Goal: Information Seeking & Learning: Check status

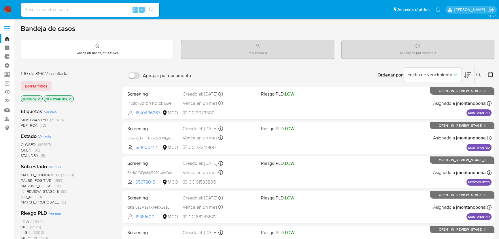
click at [116, 9] on input at bounding box center [90, 9] width 138 height 7
type input "[EMAIL_ADDRESS][DOMAIN_NAME]"
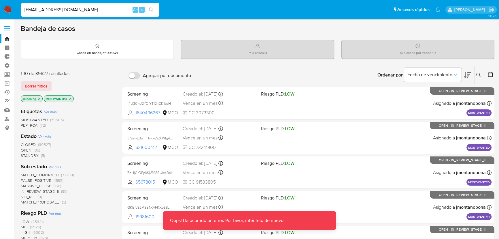
click at [14, 9] on nav "Pausado Ver notificaciones [EMAIL_ADDRESS][DOMAIN_NAME] Alt s Accesos rápidos P…" at bounding box center [249, 9] width 499 height 19
click at [6, 9] on img at bounding box center [8, 10] width 10 height 10
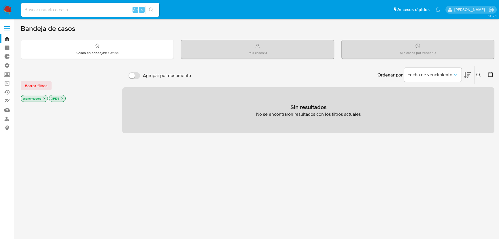
click at [91, 121] on div at bounding box center [67, 201] width 92 height 196
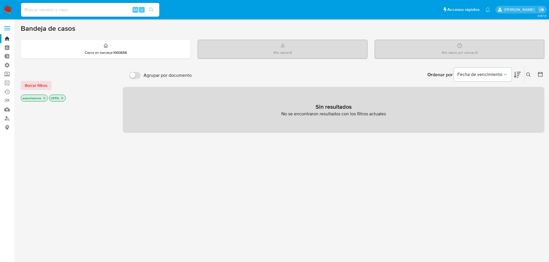
click at [108, 9] on input at bounding box center [90, 9] width 138 height 7
type input "[EMAIL_ADDRESS][DOMAIN_NAME]"
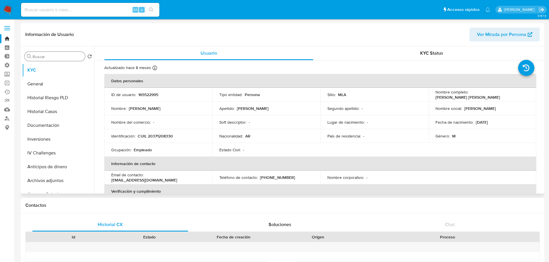
click at [67, 55] on input "Buscar" at bounding box center [58, 56] width 50 height 5
select select "10"
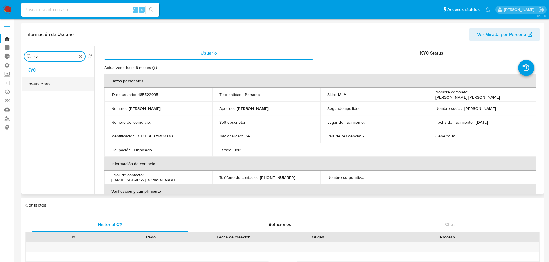
type input "inv"
click at [55, 86] on button "Inversiones" at bounding box center [58, 84] width 72 height 14
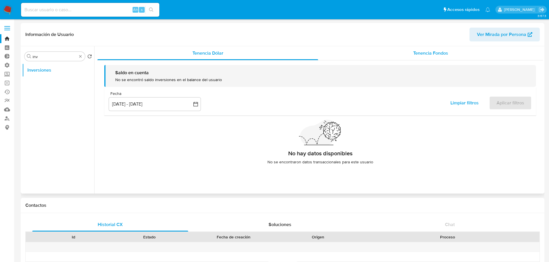
click at [436, 56] on span "Tenencia Fondos" at bounding box center [430, 53] width 35 height 7
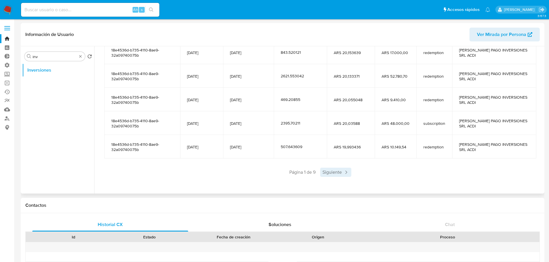
click at [344, 175] on icon at bounding box center [346, 173] width 6 height 6
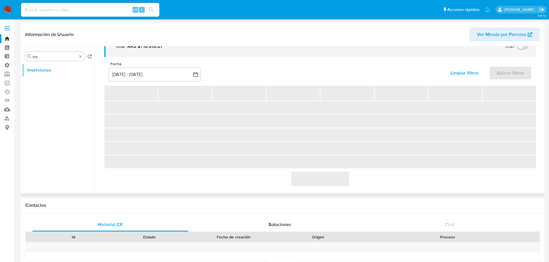
scroll to position [102, 0]
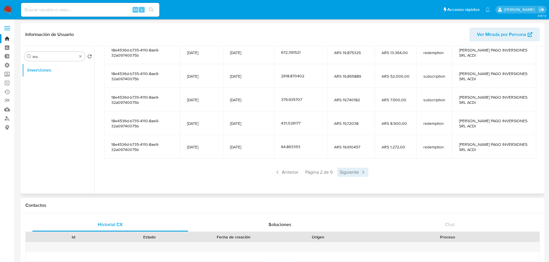
click at [356, 172] on span "Siguiente" at bounding box center [352, 172] width 31 height 9
click at [357, 176] on span "Siguiente" at bounding box center [352, 172] width 31 height 9
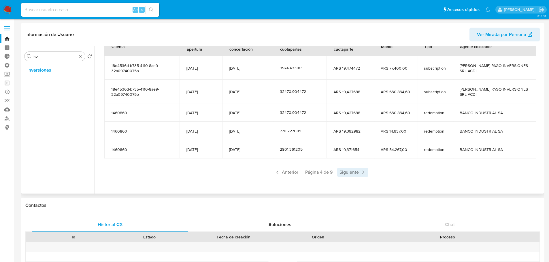
click at [357, 174] on span "Siguiente" at bounding box center [352, 172] width 31 height 9
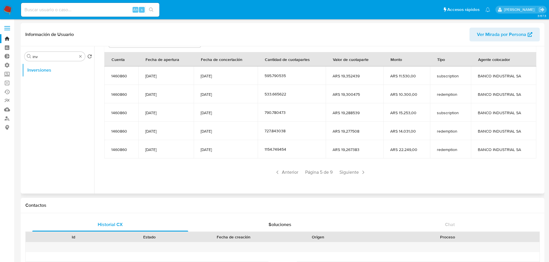
click at [357, 174] on span "Siguiente" at bounding box center [352, 172] width 31 height 9
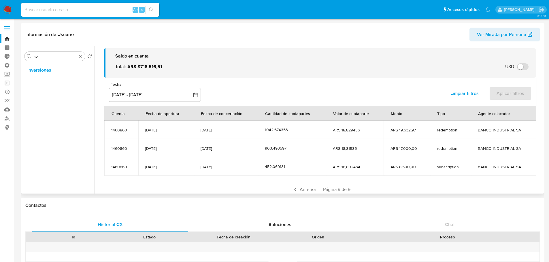
scroll to position [0, 0]
